Goal: Information Seeking & Learning: Find specific fact

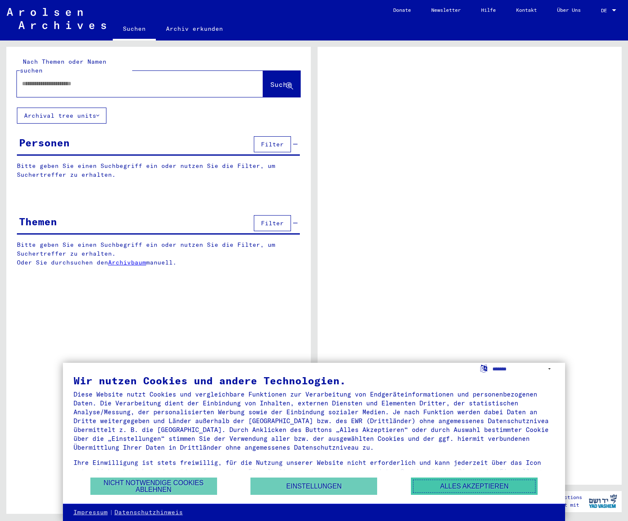
click at [462, 488] on button "Alles akzeptieren" at bounding box center [474, 486] width 127 height 17
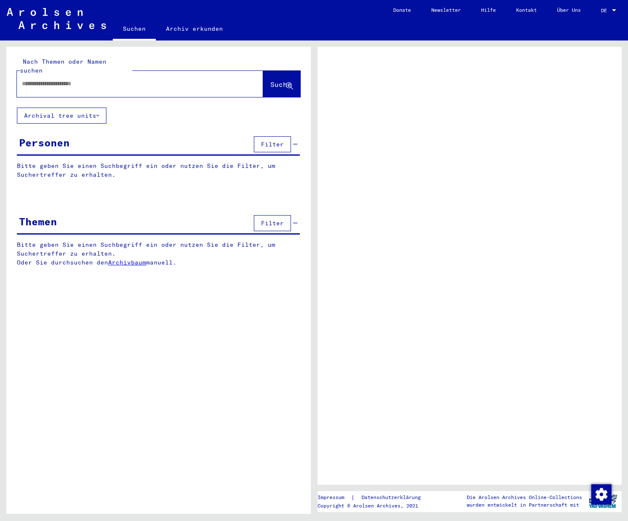
click at [69, 79] on input "text" at bounding box center [132, 83] width 221 height 9
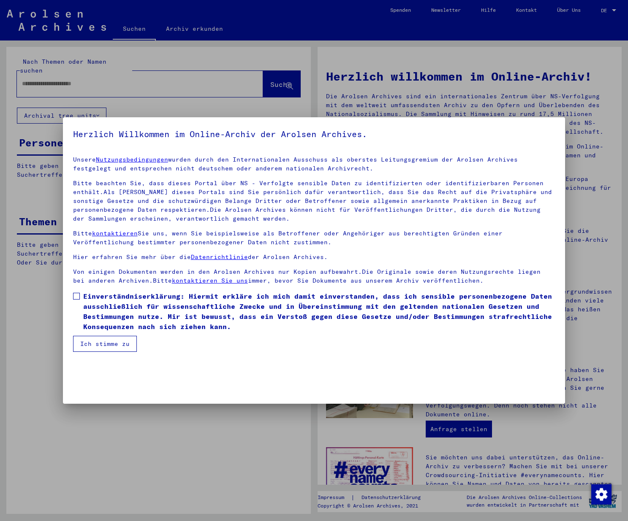
click at [77, 297] on span at bounding box center [76, 296] width 7 height 7
click at [95, 342] on button "Ich stimme zu" at bounding box center [105, 344] width 64 height 16
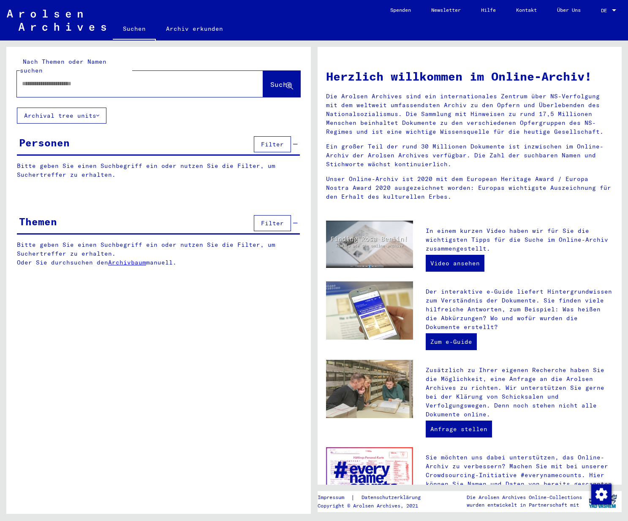
click at [54, 79] on input "text" at bounding box center [130, 83] width 216 height 9
type input "****"
click at [270, 80] on span "Suche" at bounding box center [280, 84] width 21 height 8
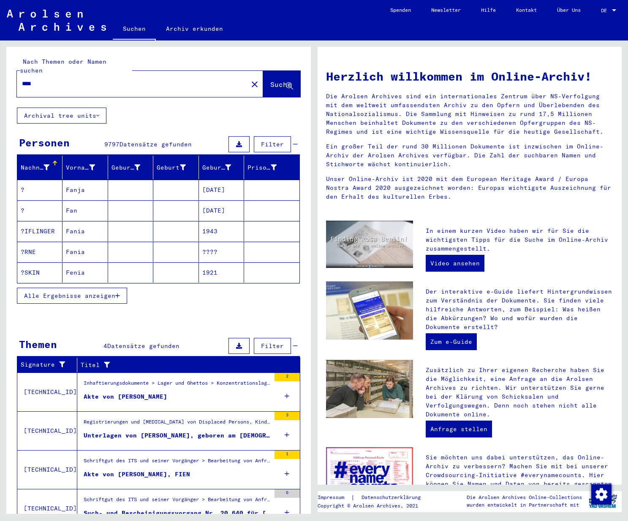
scroll to position [30, 0]
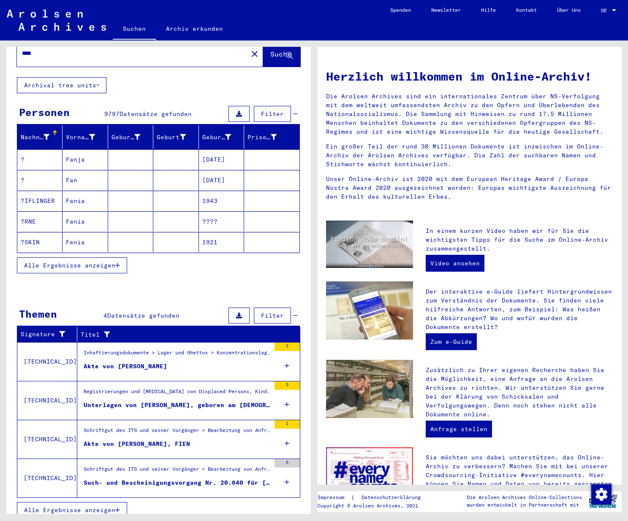
click at [107, 349] on div "Inhaftierungsdokumente > Lager und Ghettos > Konzentrationslager [GEOGRAPHIC_DA…" at bounding box center [177, 355] width 187 height 12
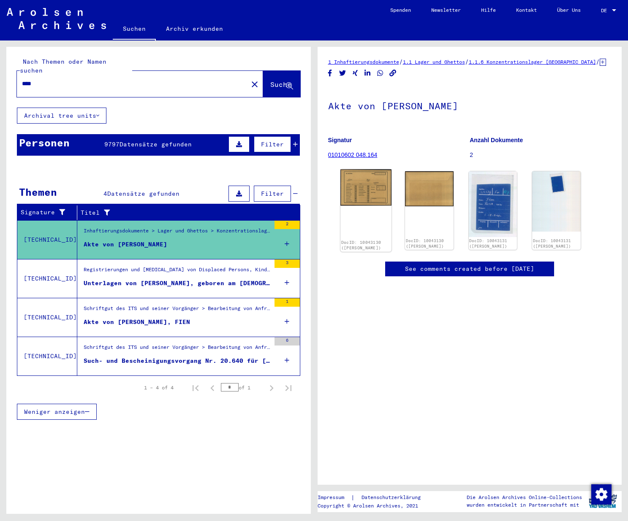
click at [351, 202] on img at bounding box center [365, 188] width 51 height 37
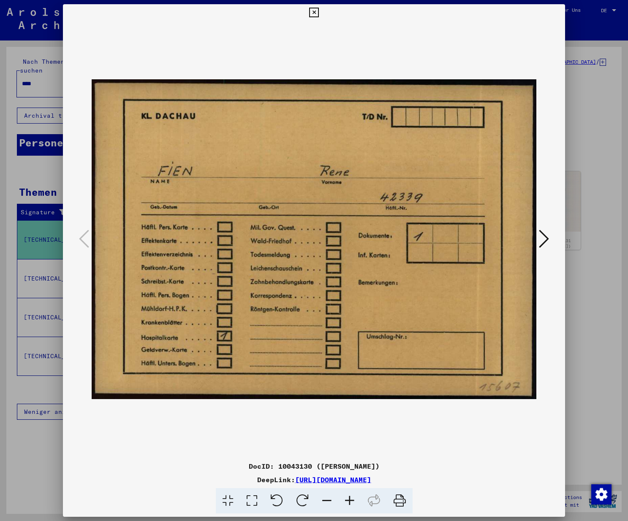
click at [554, 239] on div at bounding box center [314, 239] width 502 height 437
click at [545, 238] on icon at bounding box center [544, 239] width 10 height 20
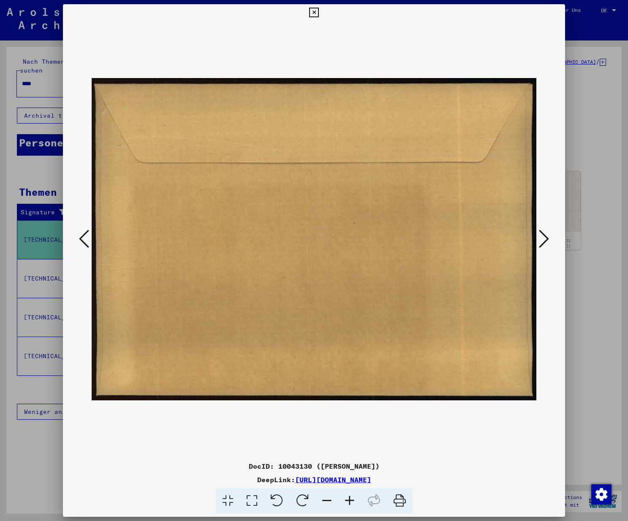
click at [545, 238] on icon at bounding box center [544, 239] width 10 height 20
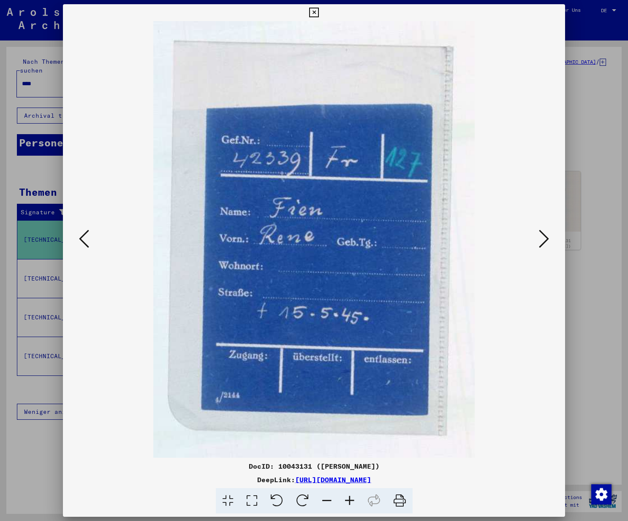
click at [545, 238] on icon at bounding box center [544, 239] width 10 height 20
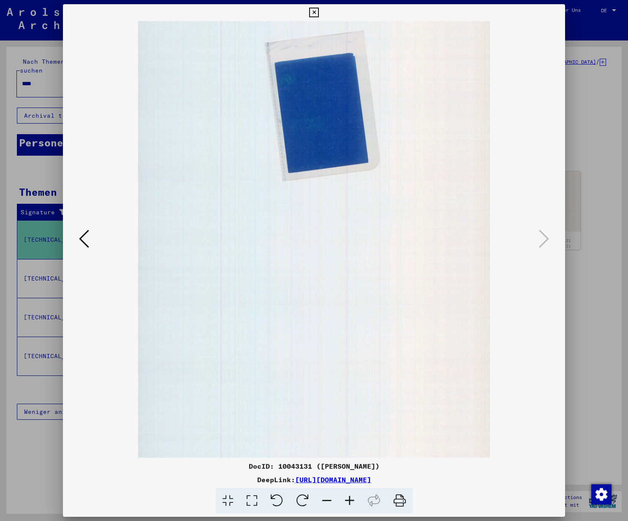
click at [319, 10] on icon at bounding box center [314, 13] width 10 height 10
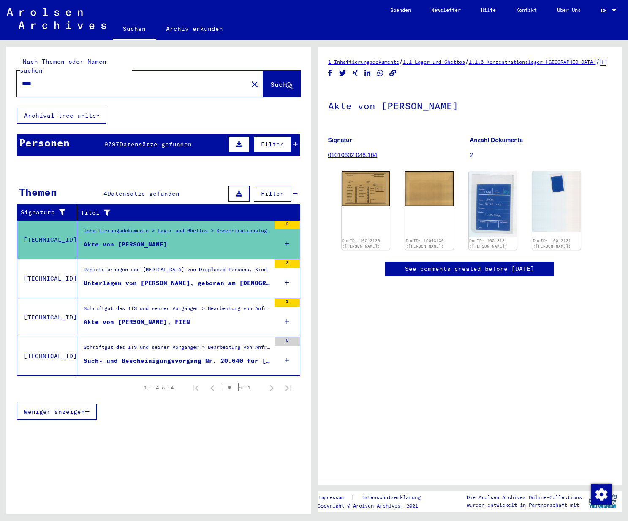
click at [131, 266] on div "Registrierungen und [MEDICAL_DATA] von Displaced Persons, Kindern und Vermisste…" at bounding box center [177, 272] width 187 height 12
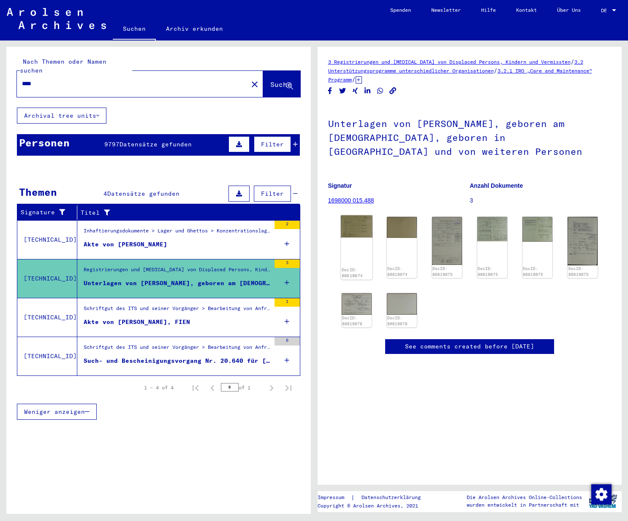
click at [353, 258] on div "DocID: 80619074" at bounding box center [357, 248] width 32 height 64
click at [352, 234] on img at bounding box center [357, 227] width 32 height 22
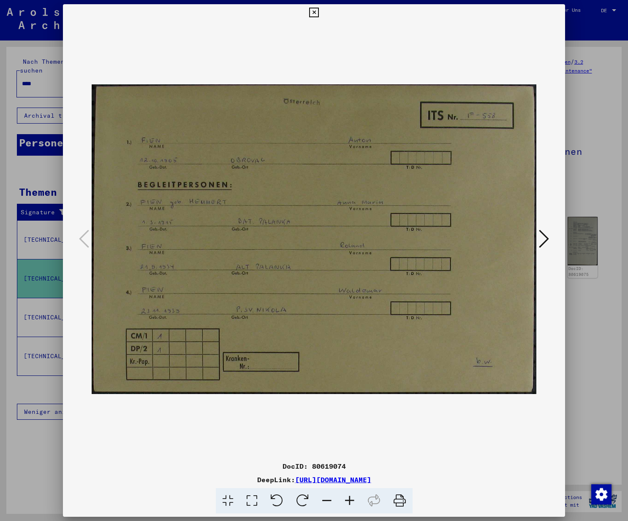
click at [551, 237] on button at bounding box center [543, 240] width 15 height 24
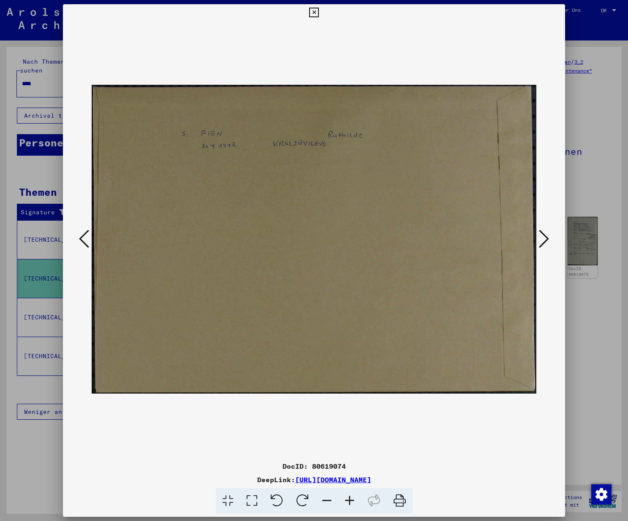
click at [551, 237] on button at bounding box center [543, 240] width 15 height 24
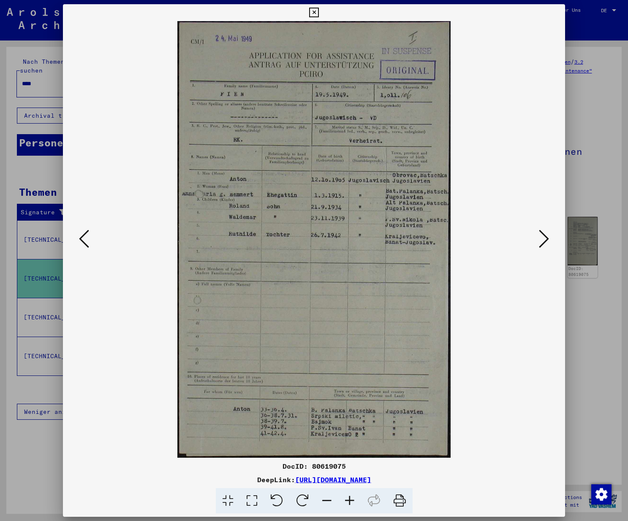
click at [549, 240] on icon at bounding box center [544, 239] width 10 height 20
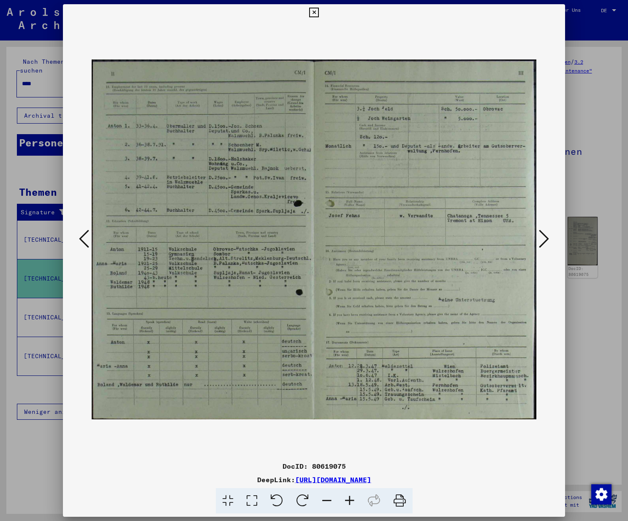
click at [80, 234] on icon at bounding box center [84, 239] width 10 height 20
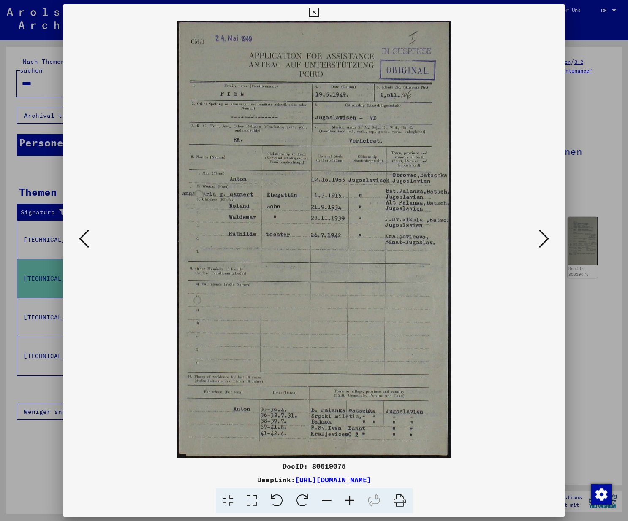
click at [80, 234] on icon at bounding box center [84, 239] width 10 height 20
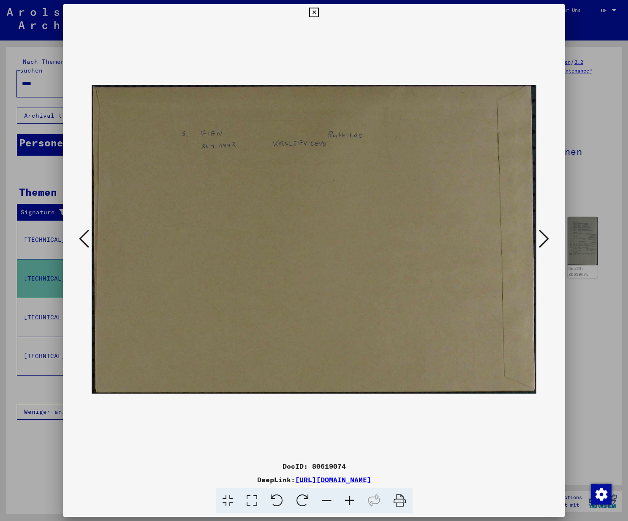
click at [319, 11] on icon at bounding box center [314, 13] width 10 height 10
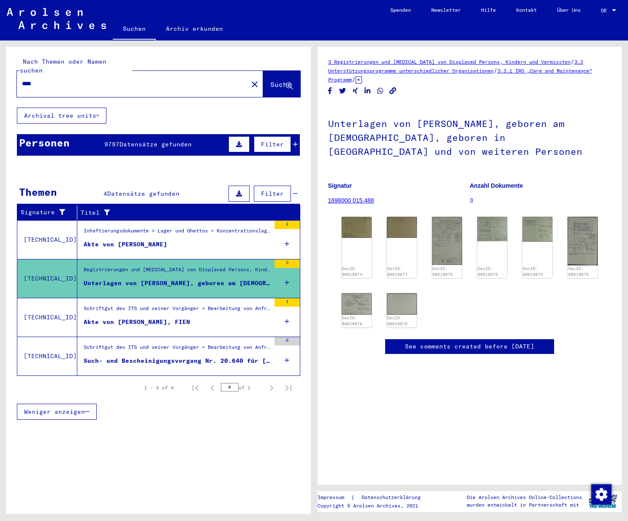
click at [101, 306] on div "Schriftgut des ITS und seiner Vorgänger > Bearbeitung von Anfragen > Suchvorgän…" at bounding box center [177, 311] width 187 height 12
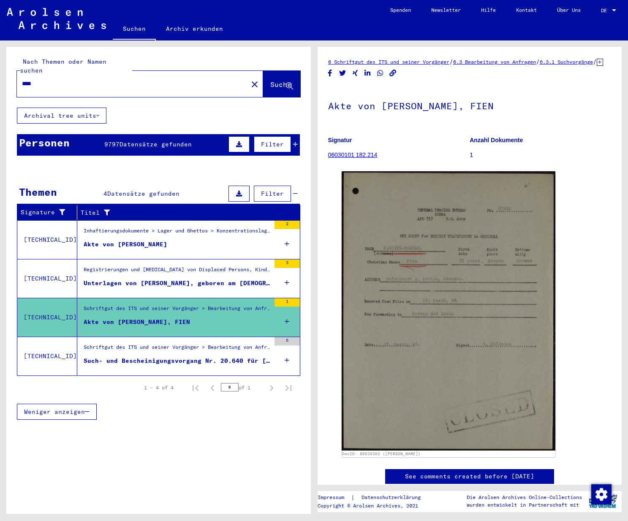
click at [147, 346] on div "Schriftgut des ITS und seiner Vorgänger > Bearbeitung von Anfragen > Fallbezoge…" at bounding box center [177, 350] width 187 height 12
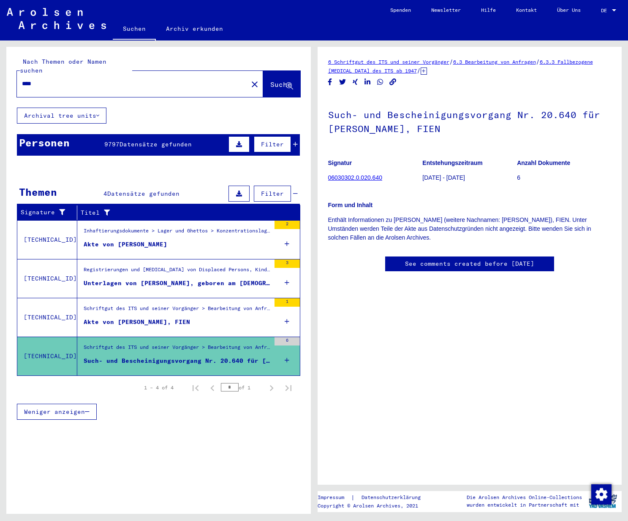
scroll to position [26, 0]
click at [405, 260] on link "See comments created before [DATE]" at bounding box center [469, 264] width 129 height 9
click at [333, 178] on link "06030302.0.020.640" at bounding box center [355, 177] width 54 height 7
